Goal: Task Accomplishment & Management: Use online tool/utility

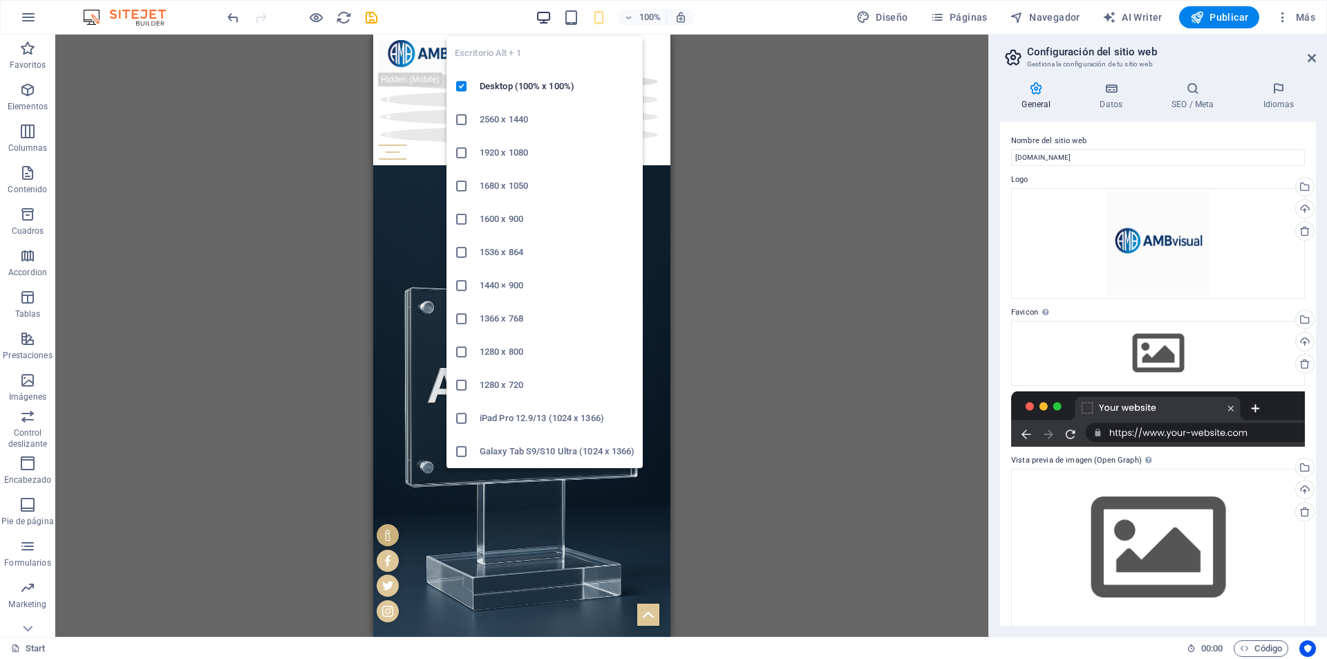
click at [543, 19] on icon "button" at bounding box center [544, 18] width 16 height 16
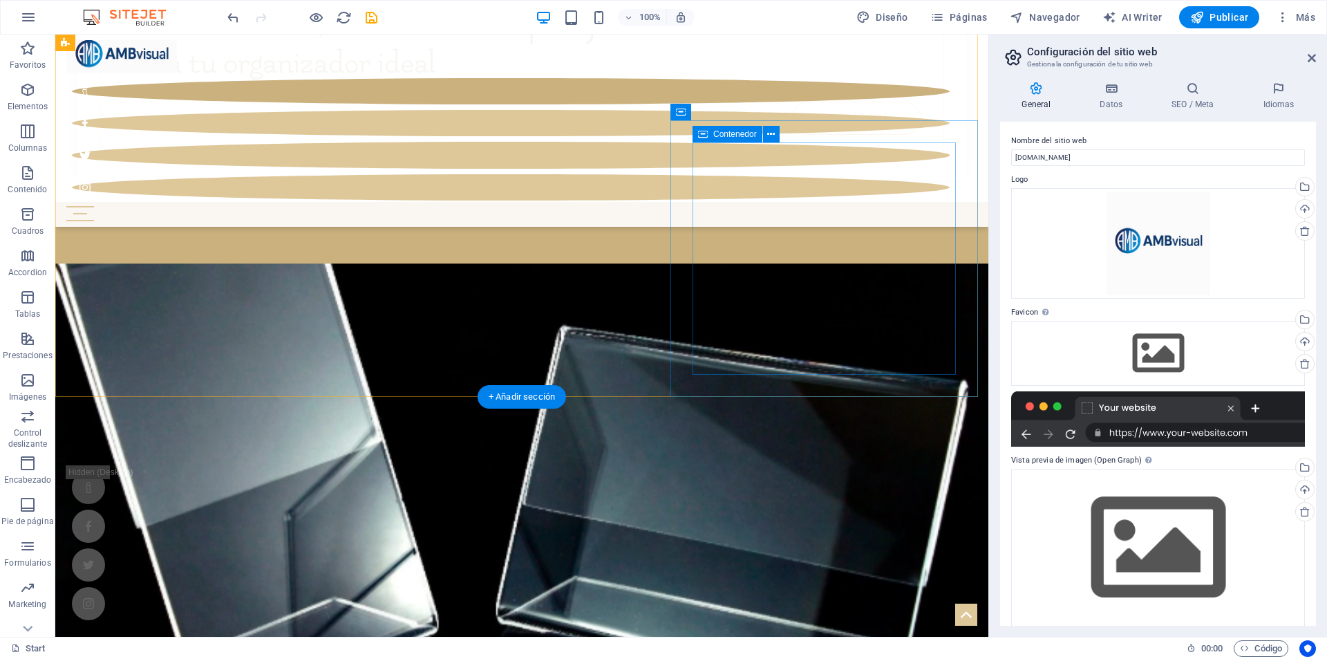
scroll to position [622, 0]
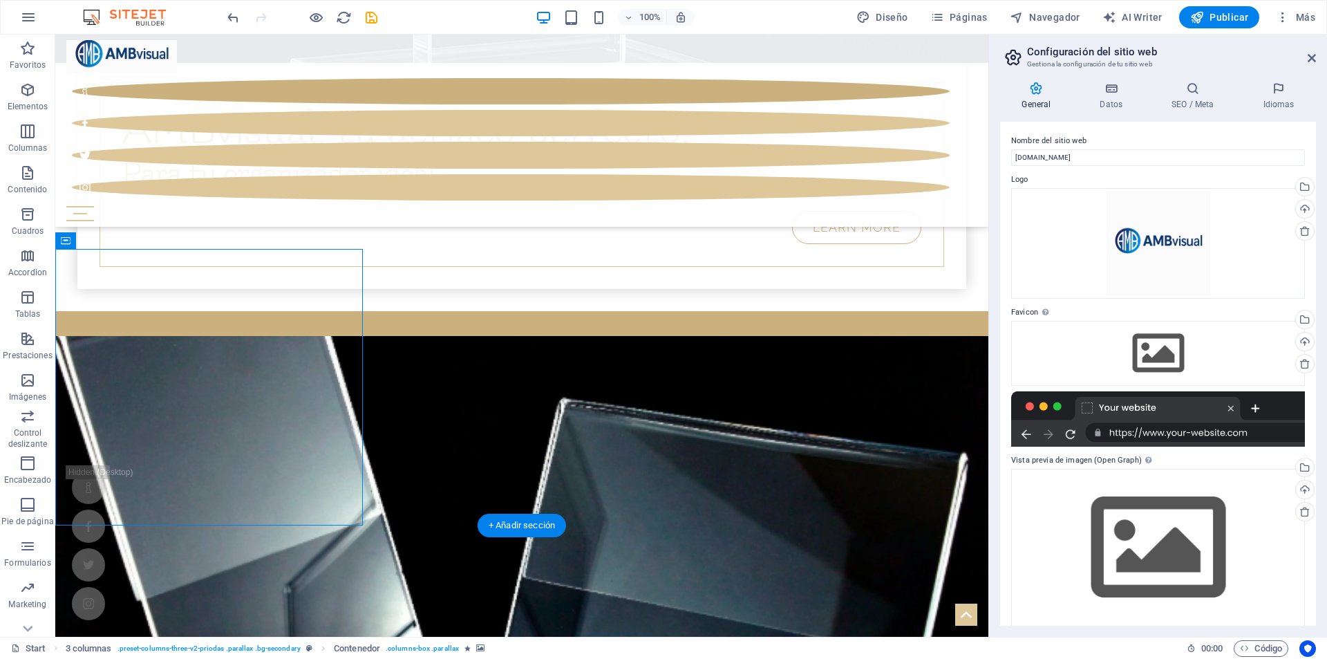
select select "px"
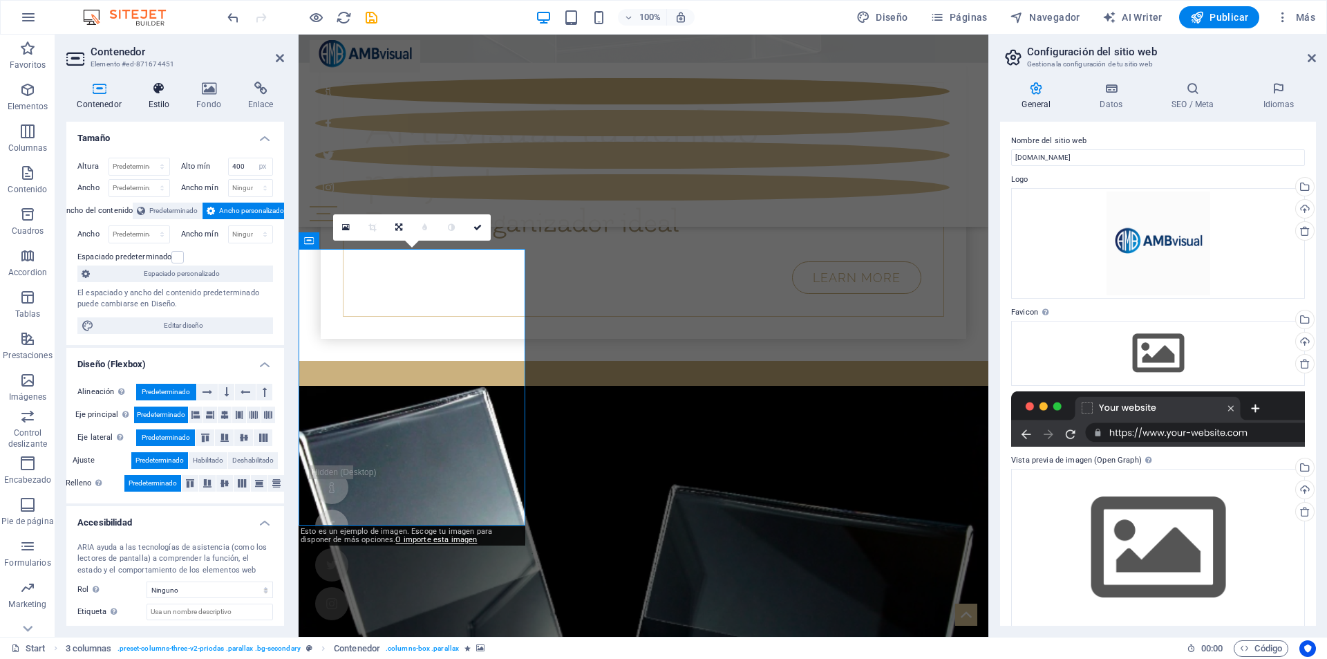
click at [162, 89] on icon at bounding box center [159, 89] width 43 height 14
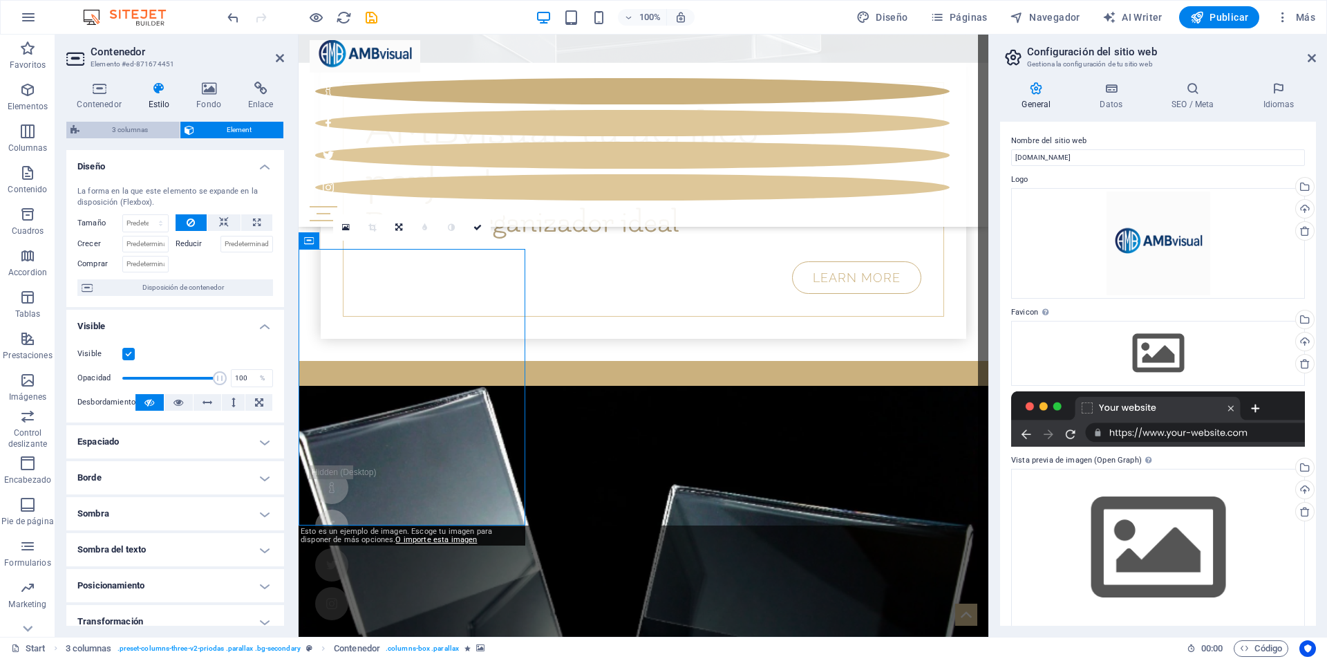
click at [117, 135] on span "3 columnas" at bounding box center [130, 130] width 92 height 17
select select "rem"
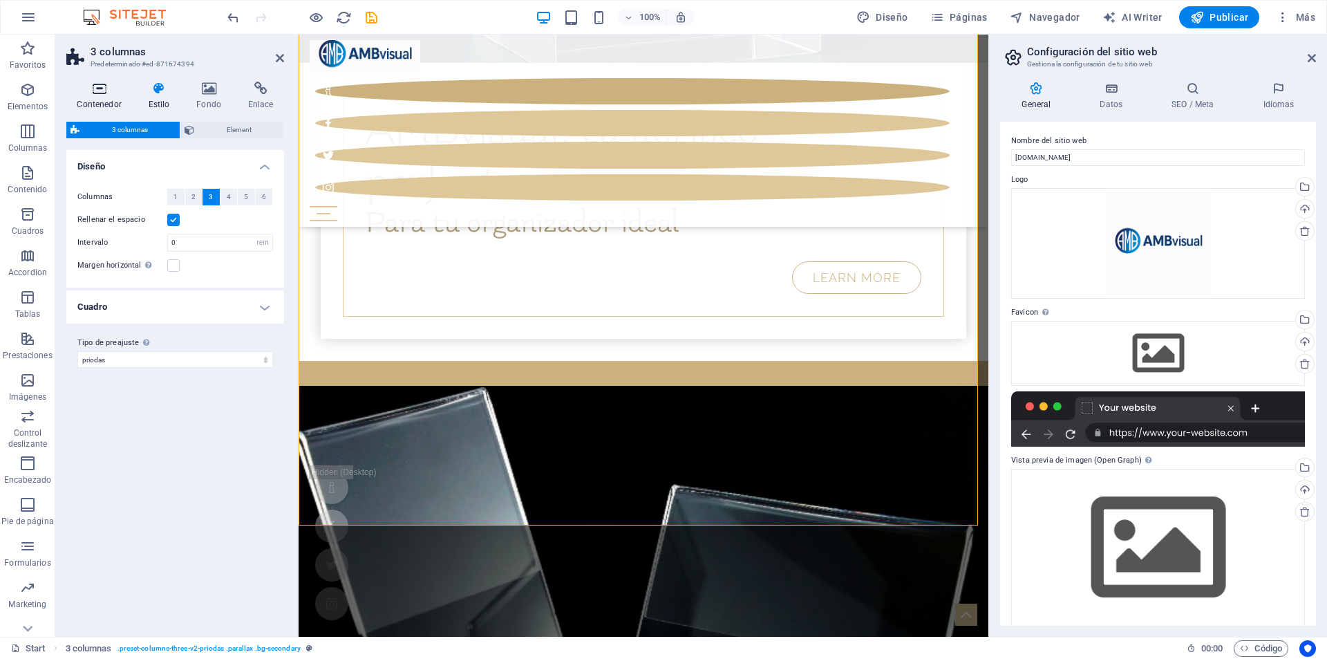
click at [95, 93] on icon at bounding box center [99, 89] width 66 height 14
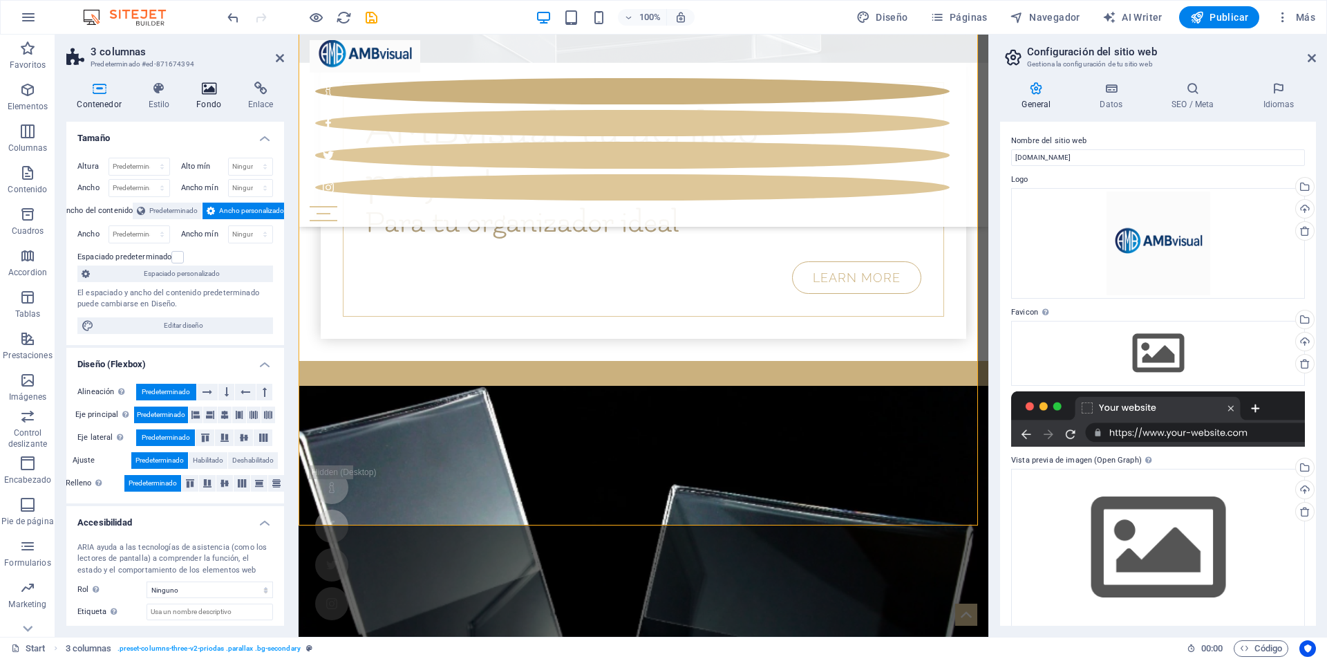
click at [210, 93] on icon at bounding box center [209, 89] width 46 height 14
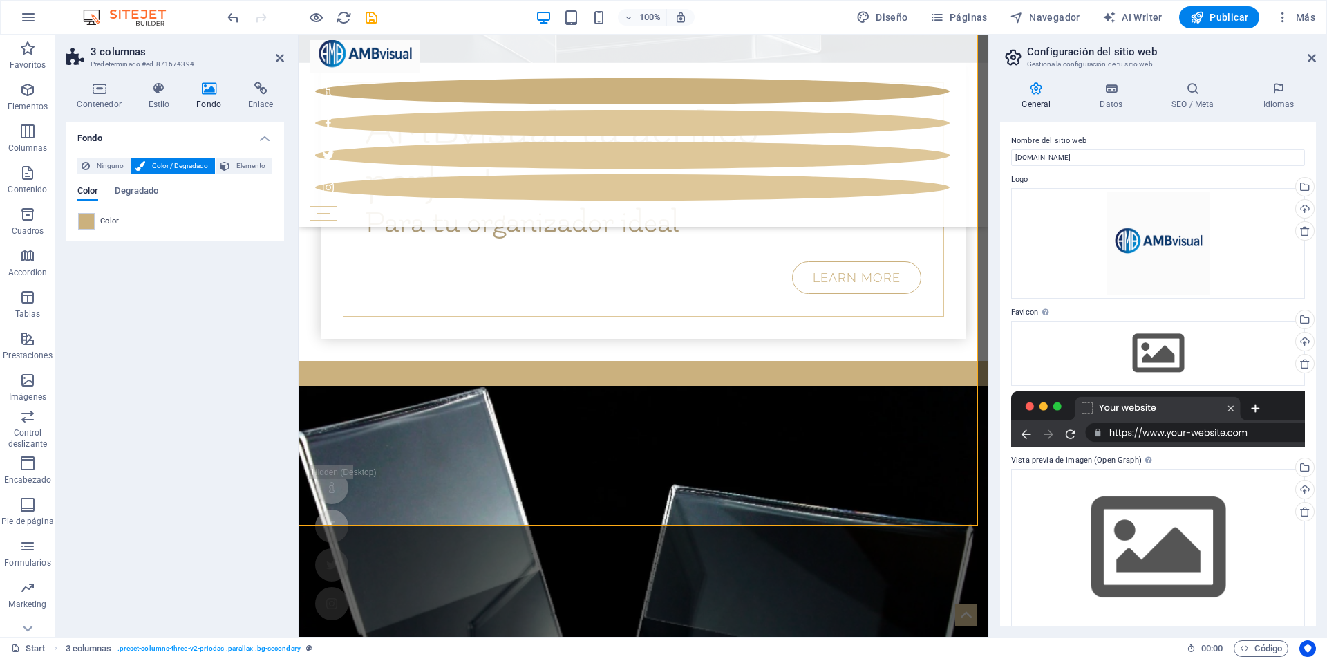
click at [116, 224] on span "Color" at bounding box center [109, 221] width 19 height 11
click at [86, 220] on span at bounding box center [86, 221] width 15 height 15
click at [0, 0] on li "Color de fondo #ffffff" at bounding box center [0, 0] width 0 height 0
type input "#ffffff"
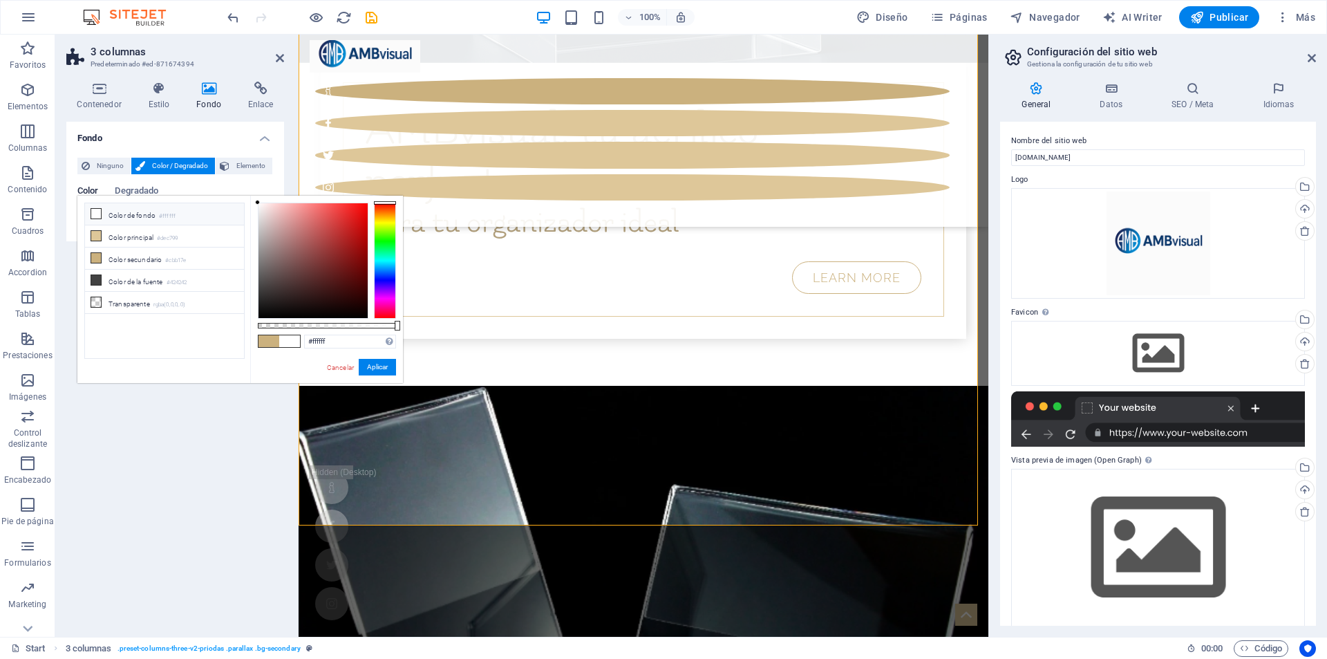
click at [170, 133] on h4 "Fondo" at bounding box center [175, 134] width 218 height 25
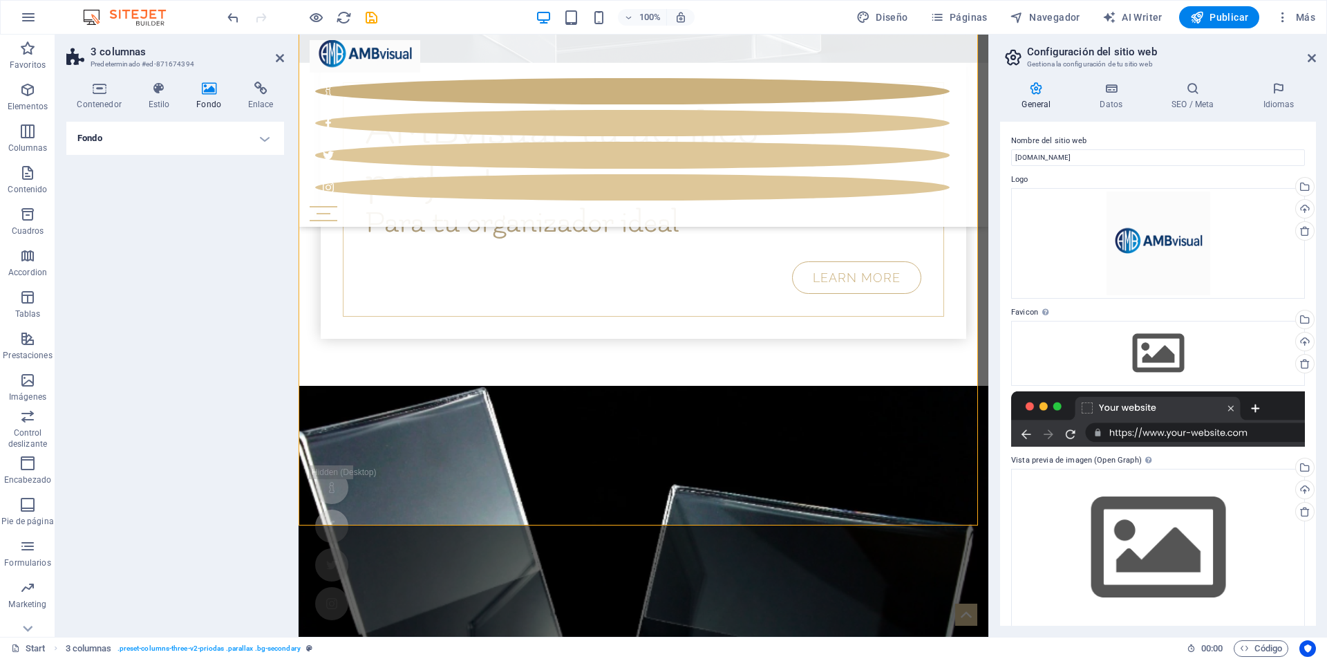
click at [191, 133] on h4 "Fondo" at bounding box center [175, 138] width 218 height 33
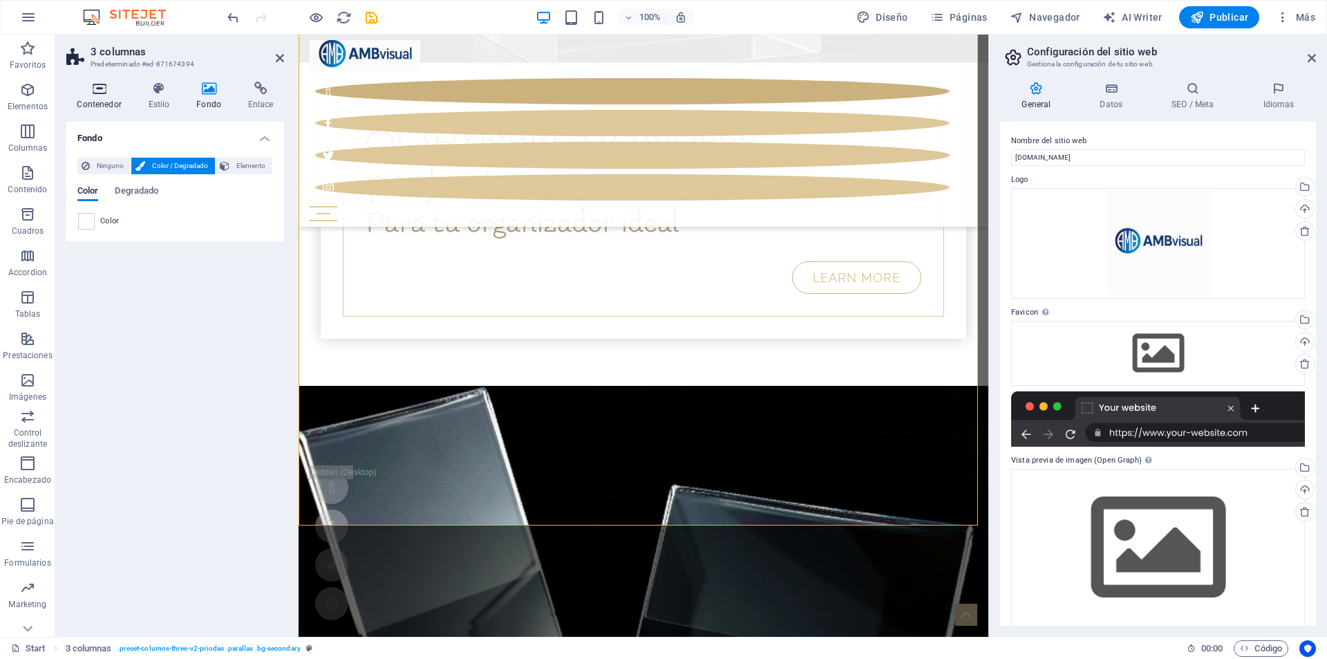
click at [114, 93] on icon at bounding box center [99, 89] width 66 height 14
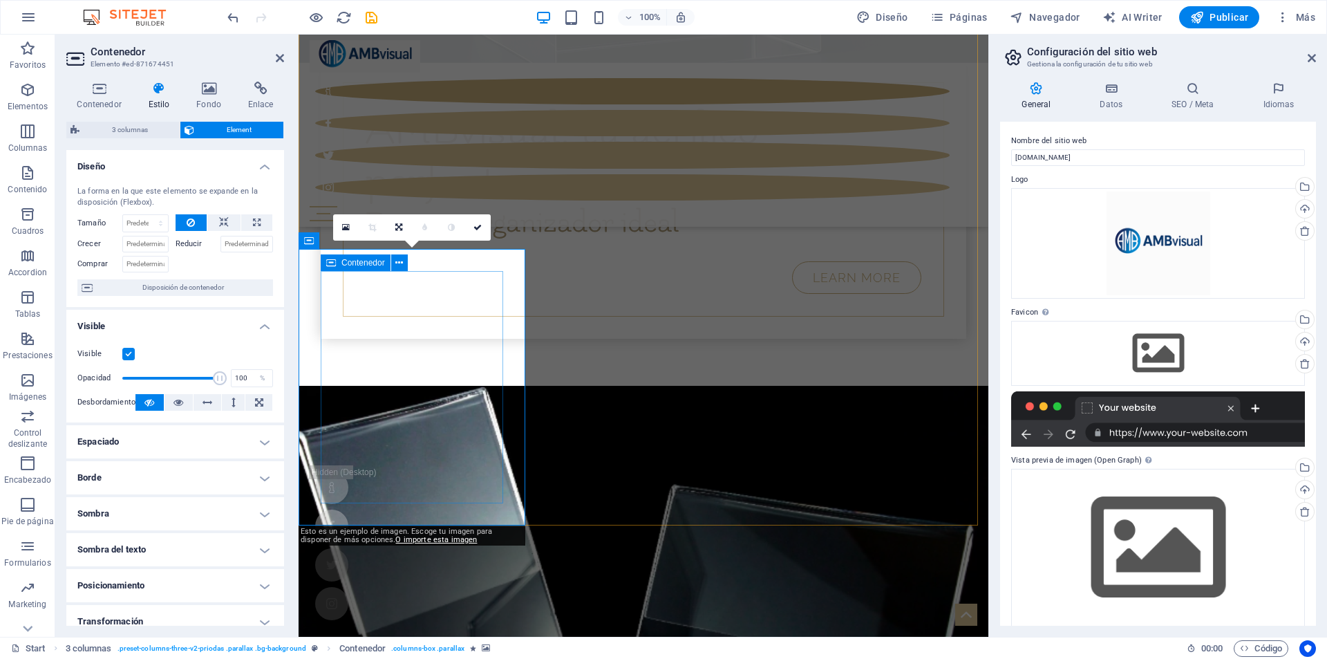
select select "%"
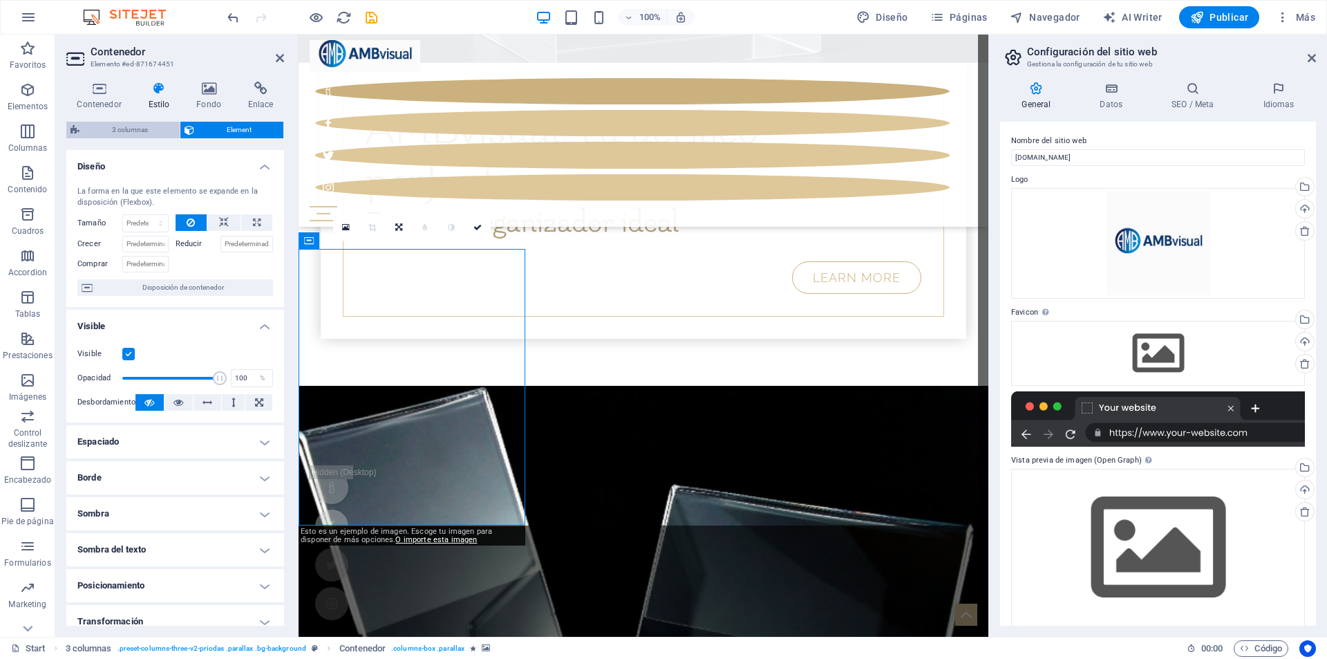
click at [145, 131] on span "3 columnas" at bounding box center [130, 130] width 92 height 17
select select "rem"
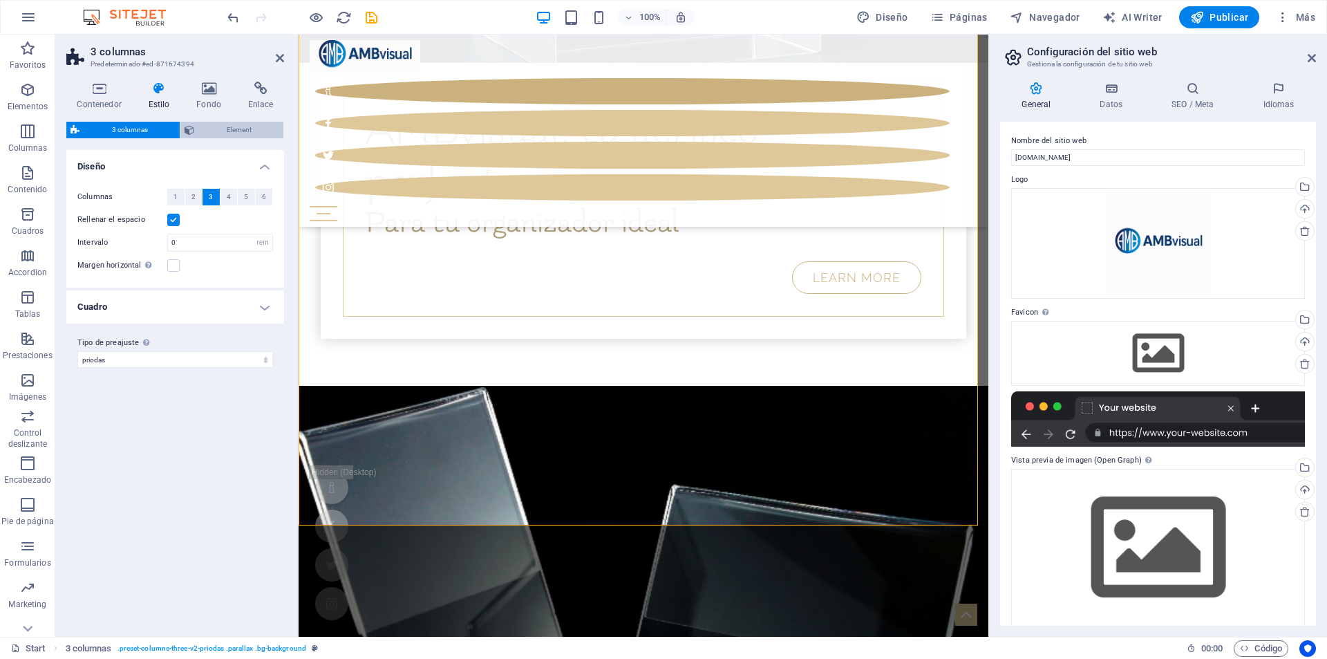
click at [209, 131] on span "Element" at bounding box center [238, 130] width 81 height 17
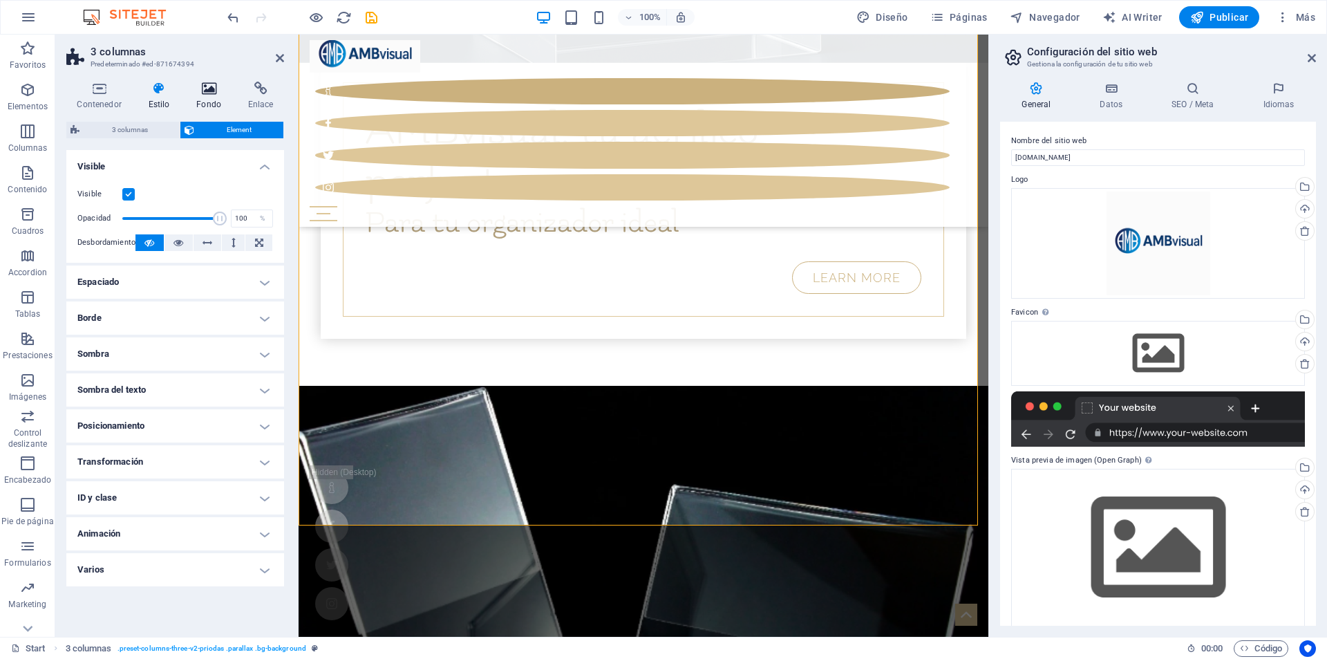
click at [201, 94] on icon at bounding box center [209, 89] width 46 height 14
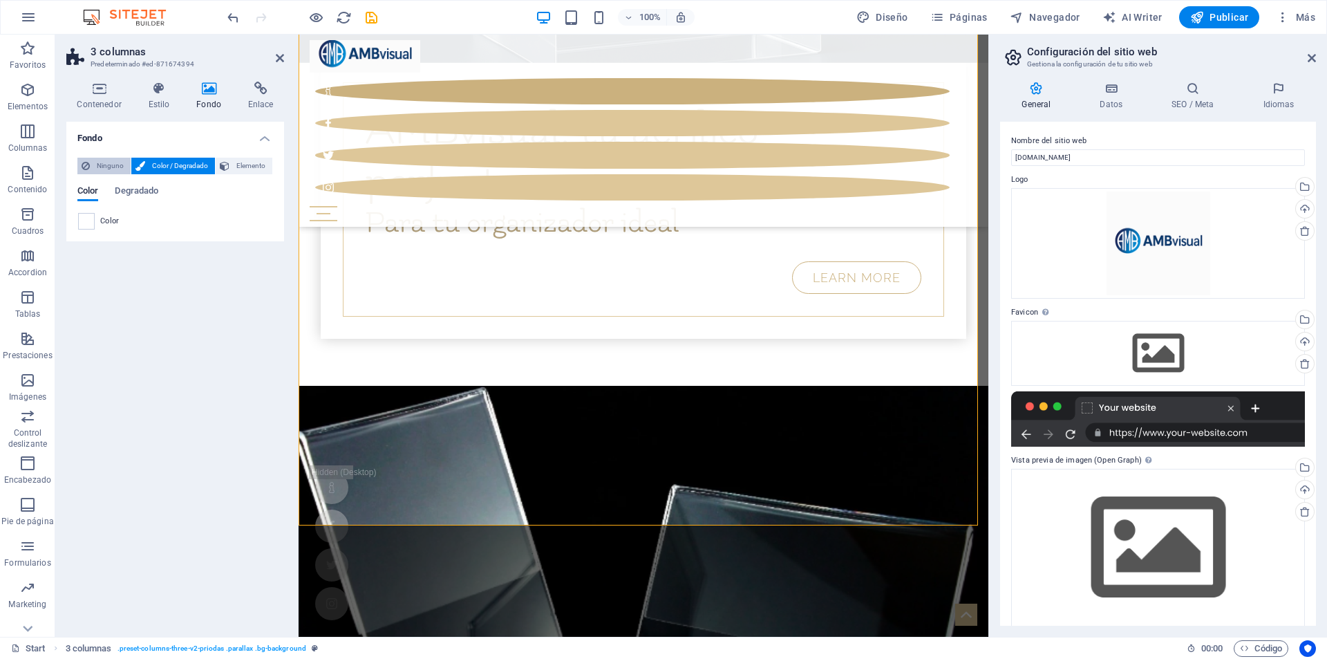
click at [108, 165] on span "Ninguno" at bounding box center [110, 166] width 32 height 17
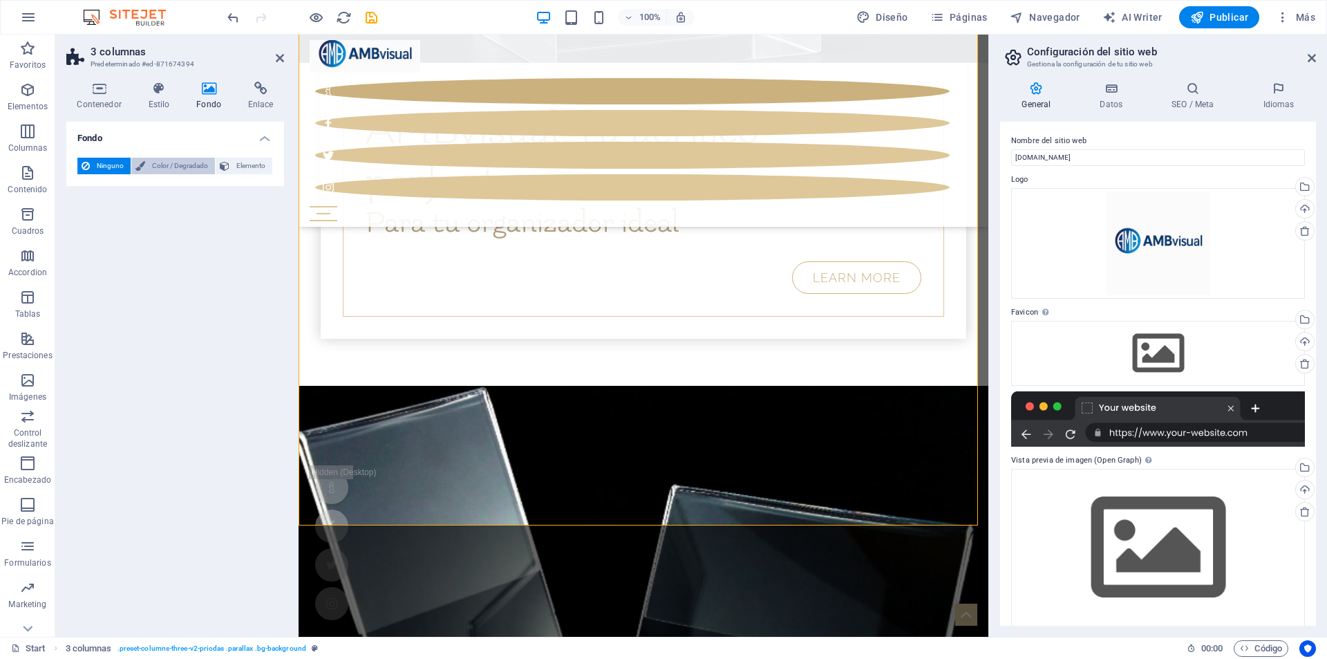
click at [167, 169] on span "Color / Degradado" at bounding box center [180, 166] width 62 height 17
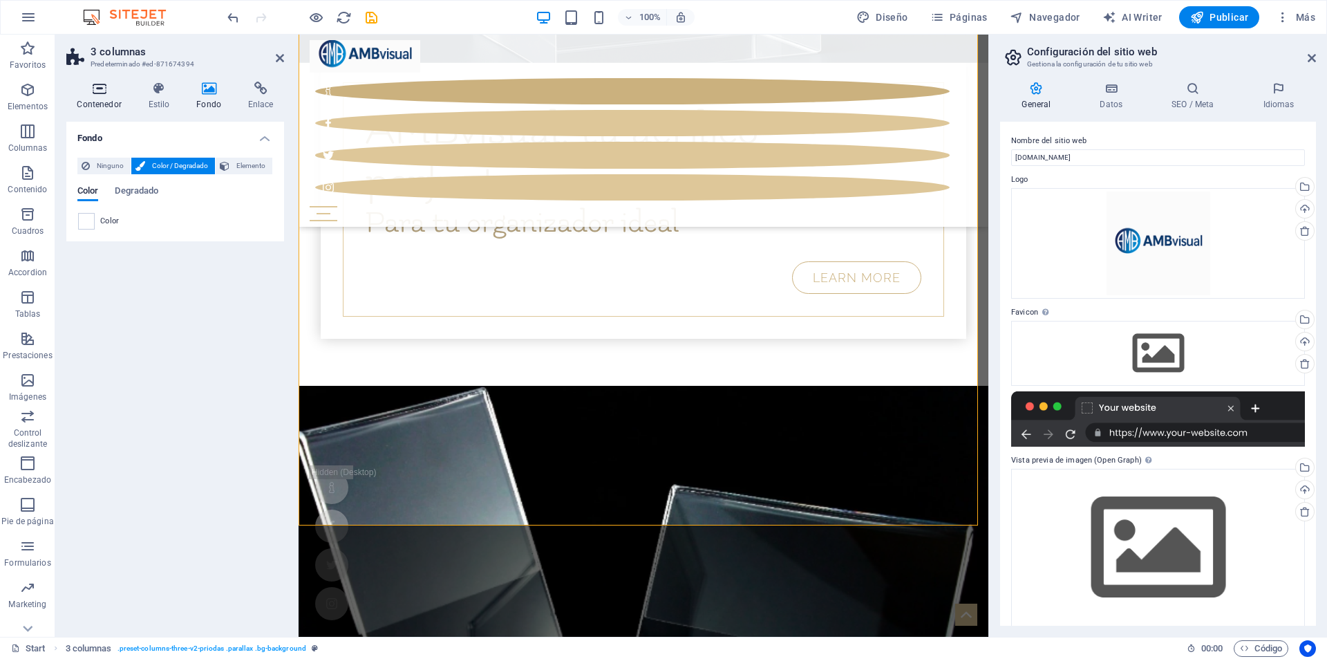
click at [100, 93] on icon at bounding box center [99, 89] width 66 height 14
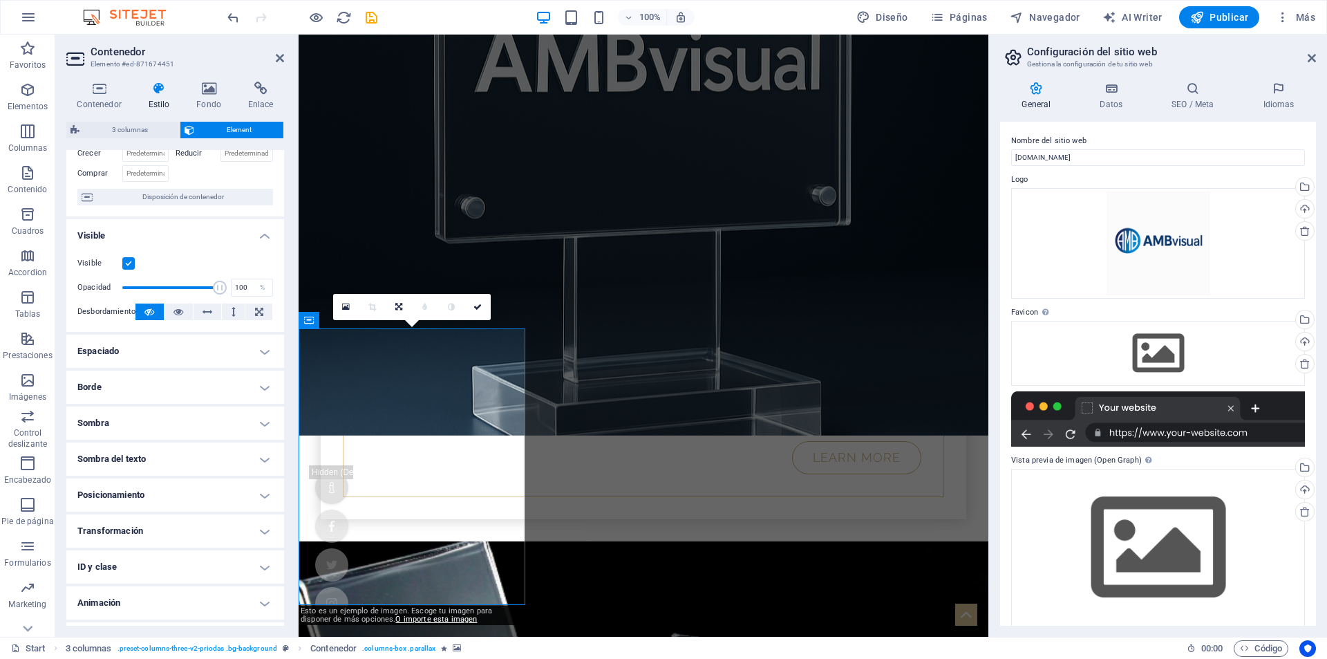
scroll to position [120, 0]
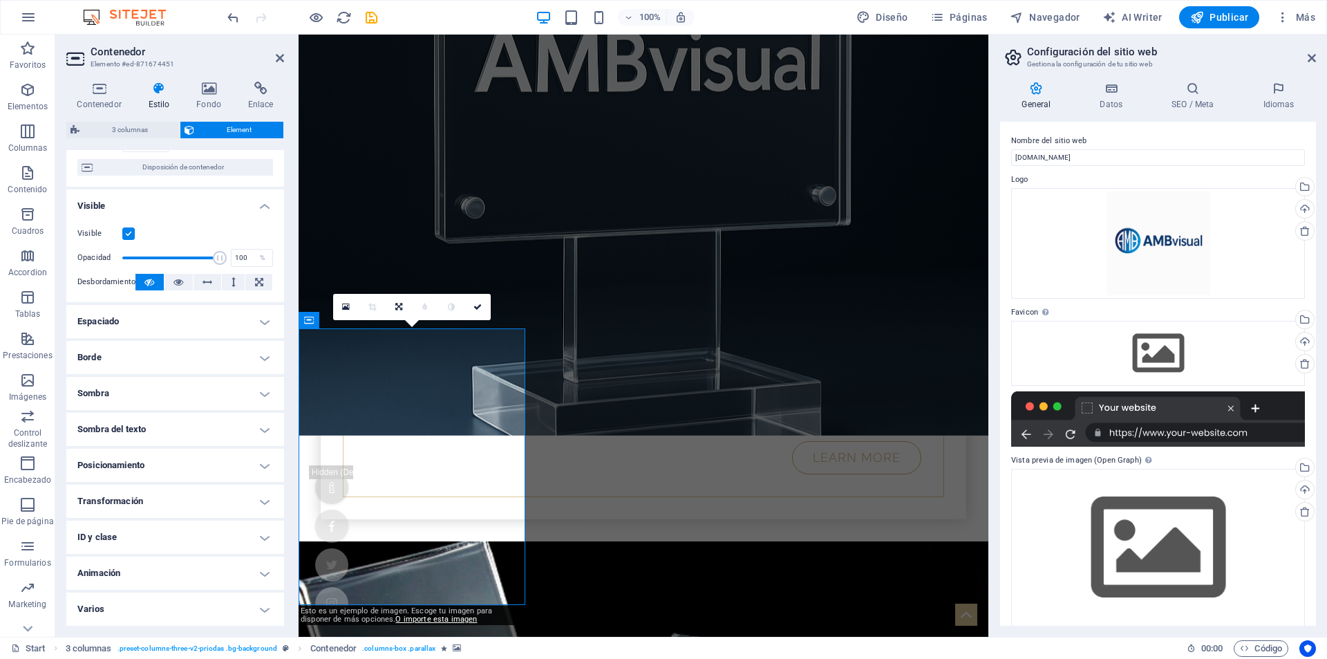
click at [144, 393] on h4 "Sombra" at bounding box center [175, 393] width 218 height 33
click at [169, 391] on h4 "Sombra" at bounding box center [175, 389] width 218 height 25
click at [1169, 581] on div "Arrastra archivos aquí, haz clic para escoger archivos o selecciona archivos de…" at bounding box center [1158, 548] width 294 height 158
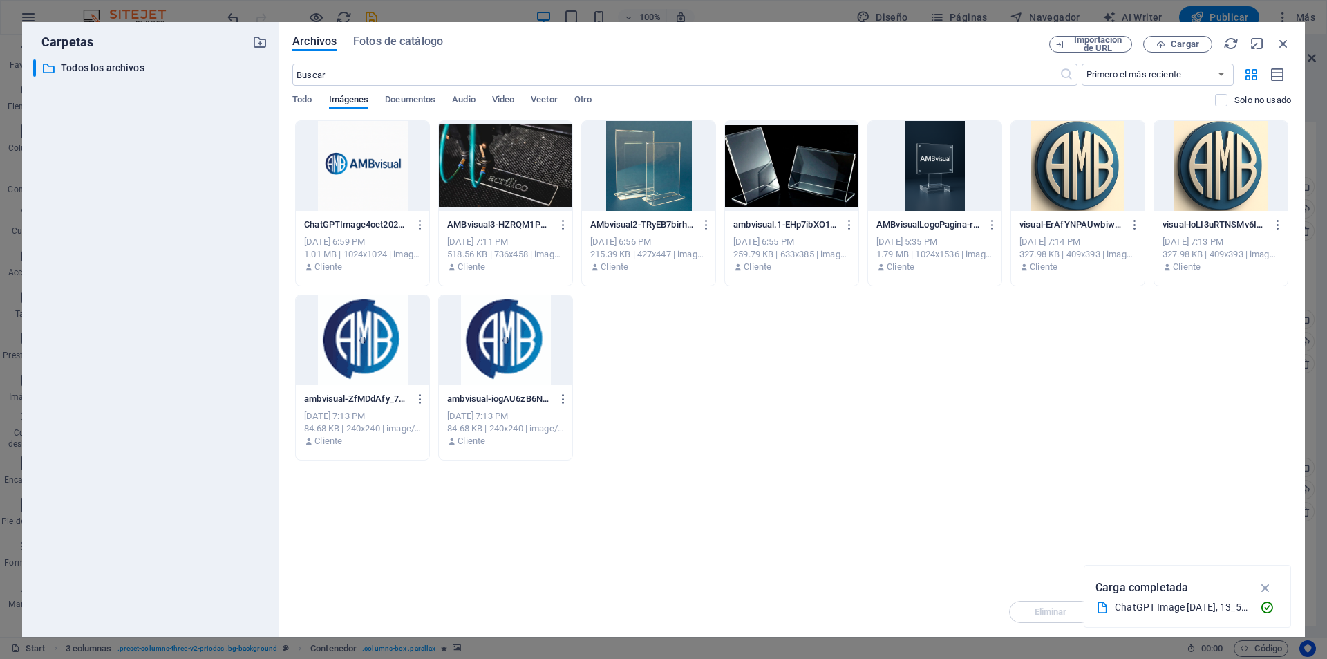
click at [1169, 581] on p "Carga completada" at bounding box center [1142, 588] width 93 height 18
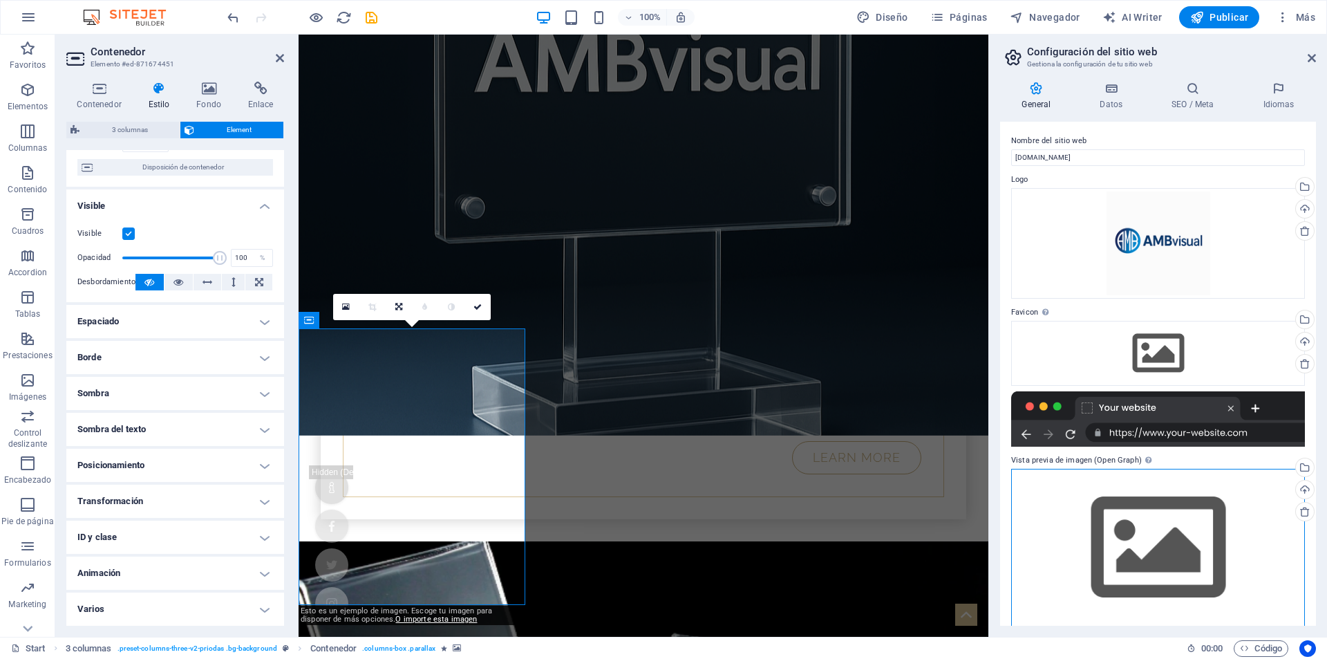
click at [1135, 513] on div "Arrastra archivos aquí, haz clic para escoger archivos o selecciona archivos de…" at bounding box center [1158, 548] width 294 height 158
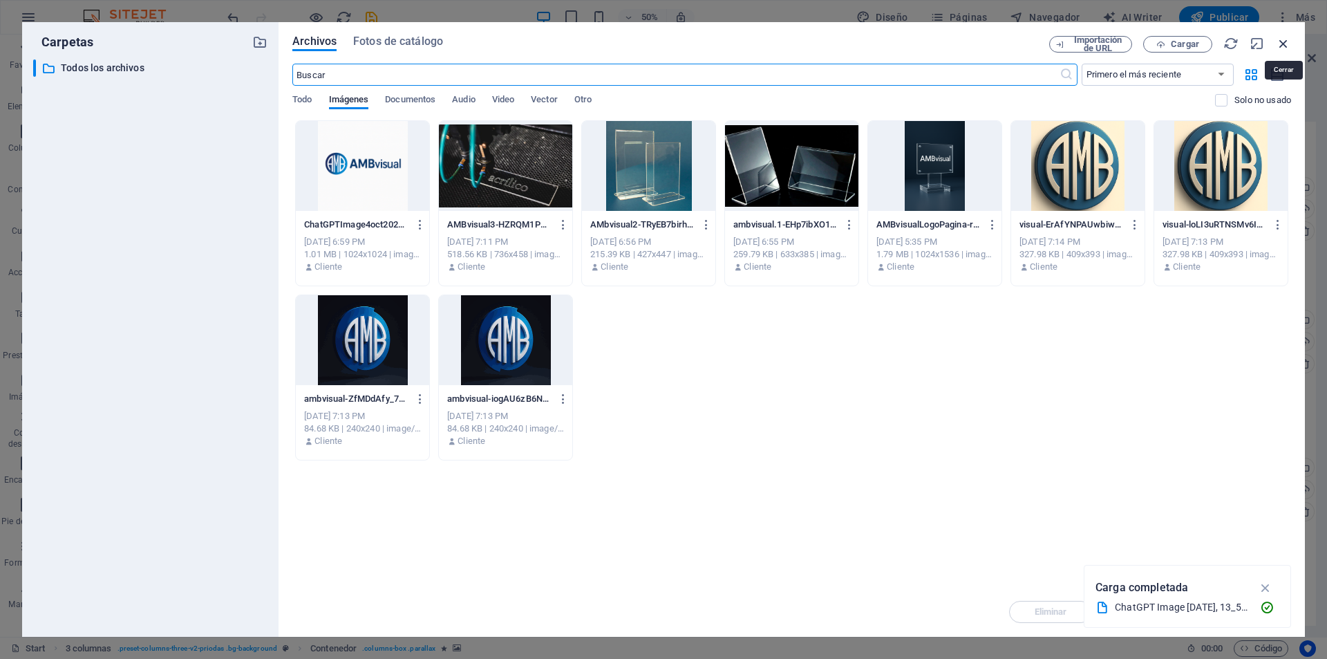
click at [1290, 48] on icon "button" at bounding box center [1283, 43] width 15 height 15
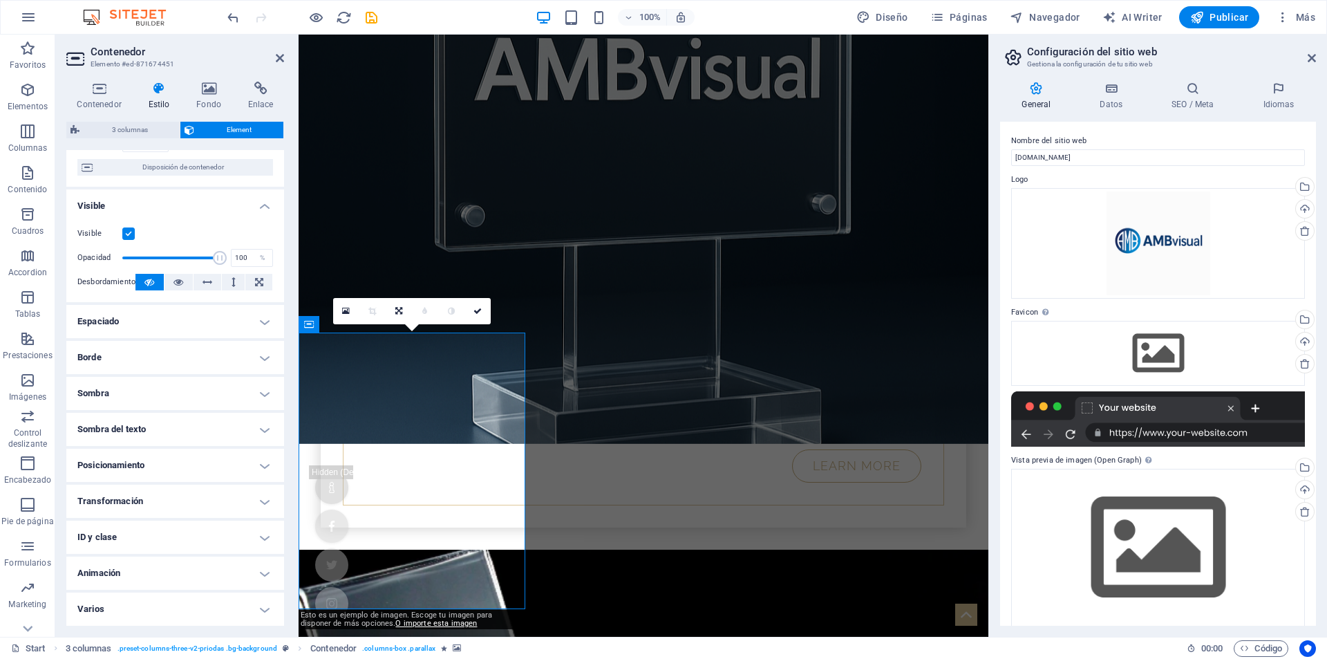
scroll to position [622, 0]
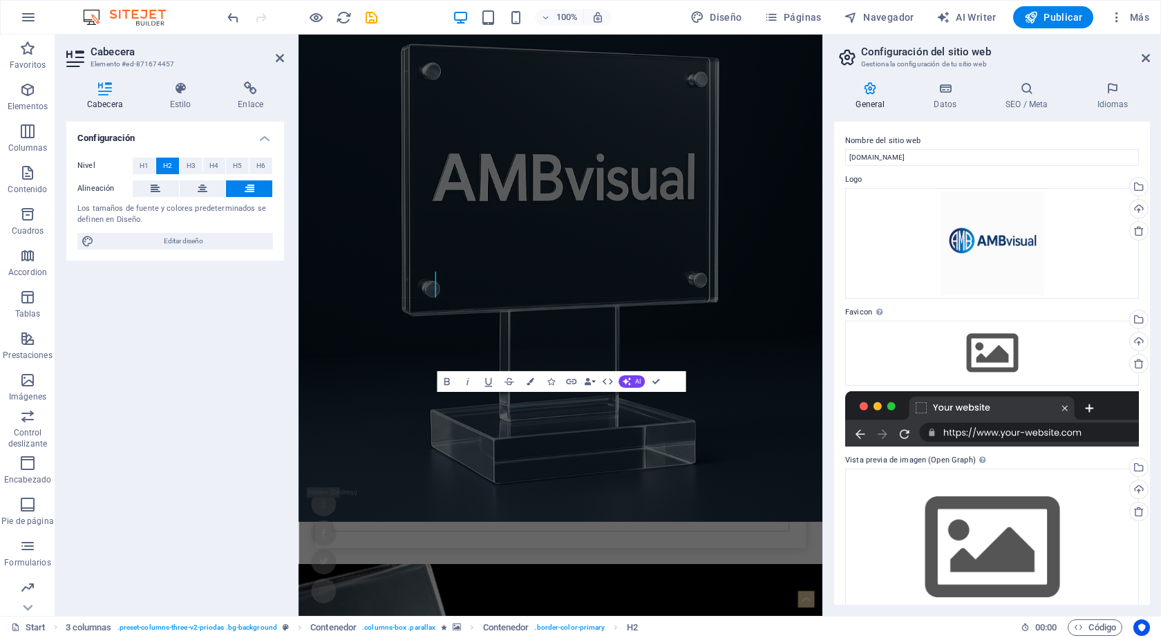
scroll to position [743, 0]
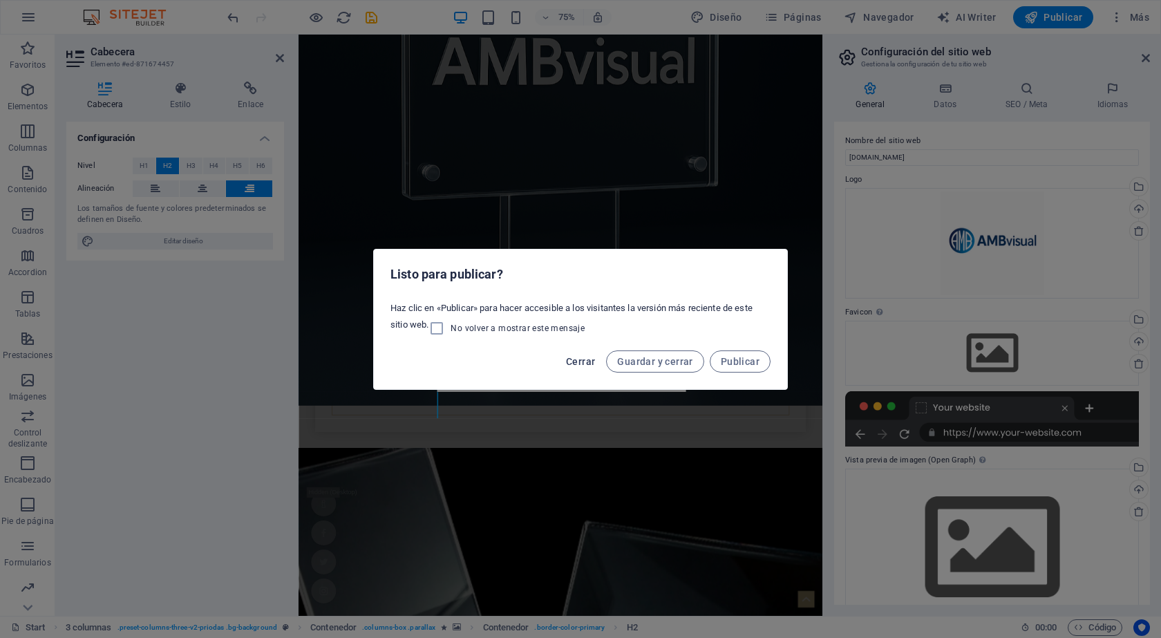
click at [579, 364] on span "Cerrar" at bounding box center [580, 361] width 29 height 11
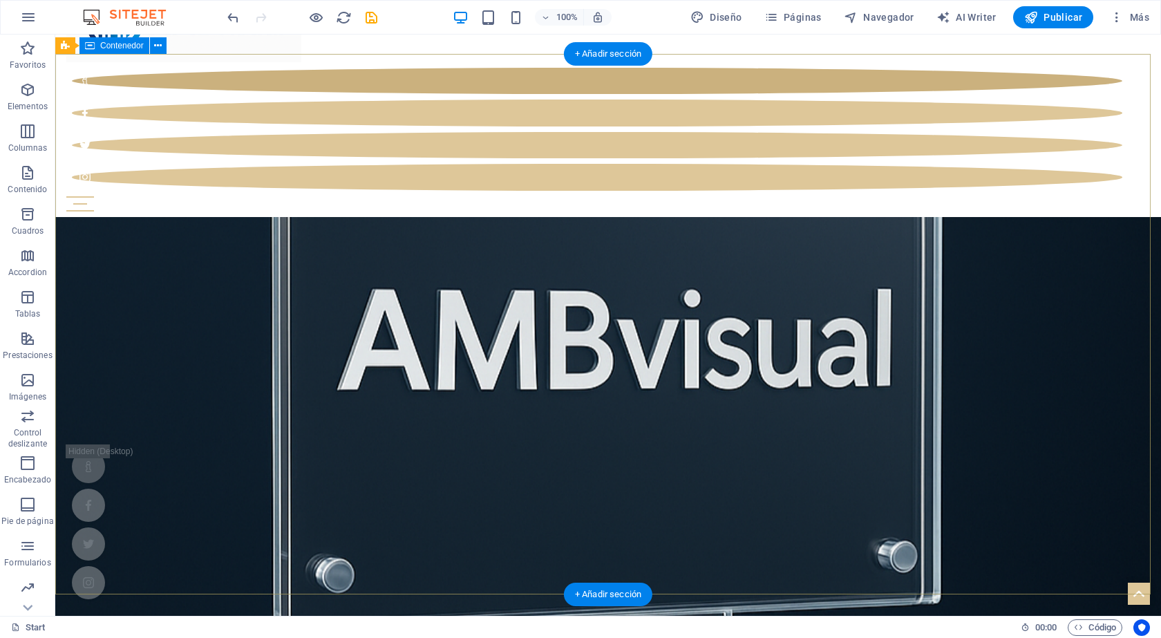
scroll to position [0, 0]
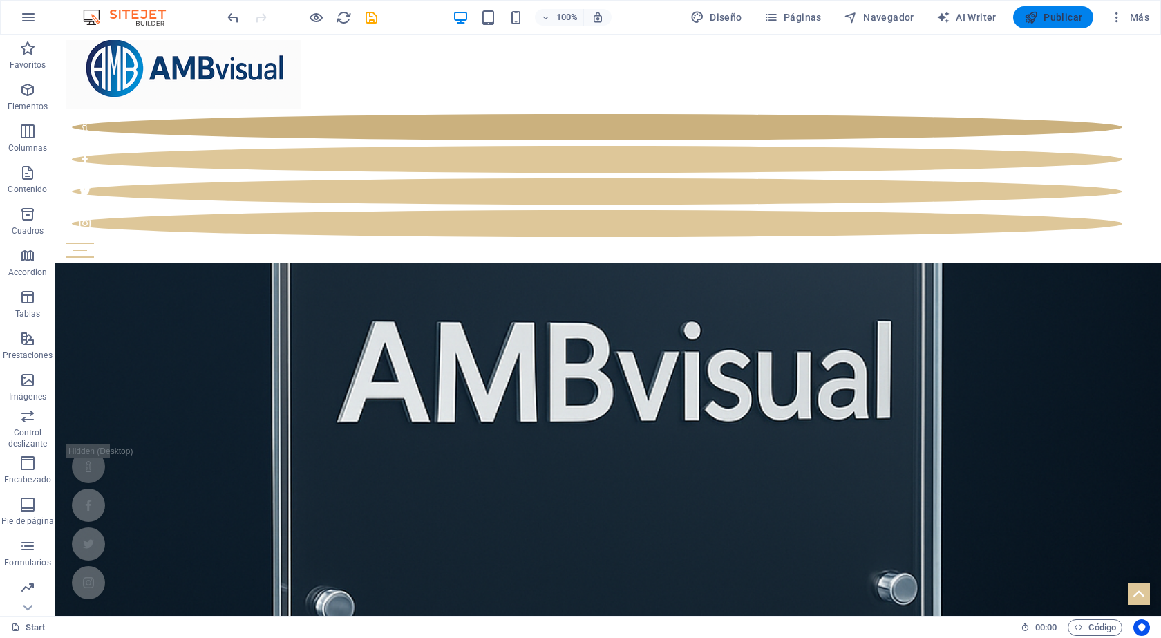
click at [1049, 18] on span "Publicar" at bounding box center [1053, 17] width 59 height 14
checkbox input "false"
